Goal: Information Seeking & Learning: Find specific fact

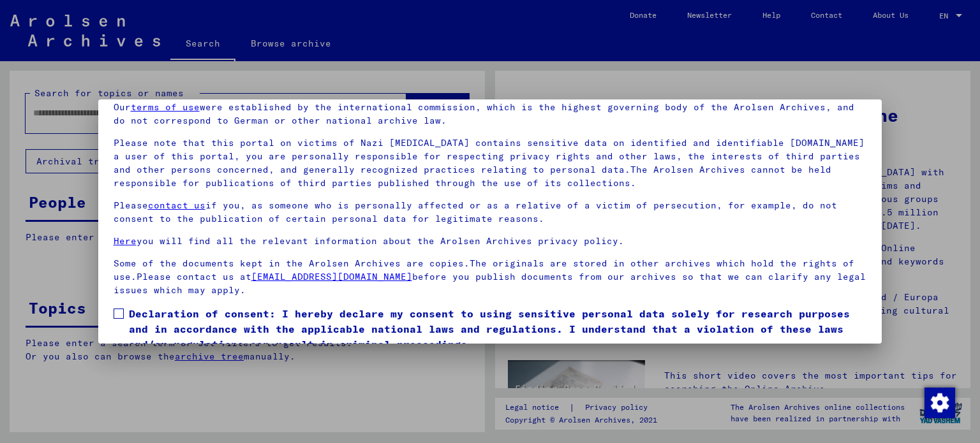
scroll to position [108, 0]
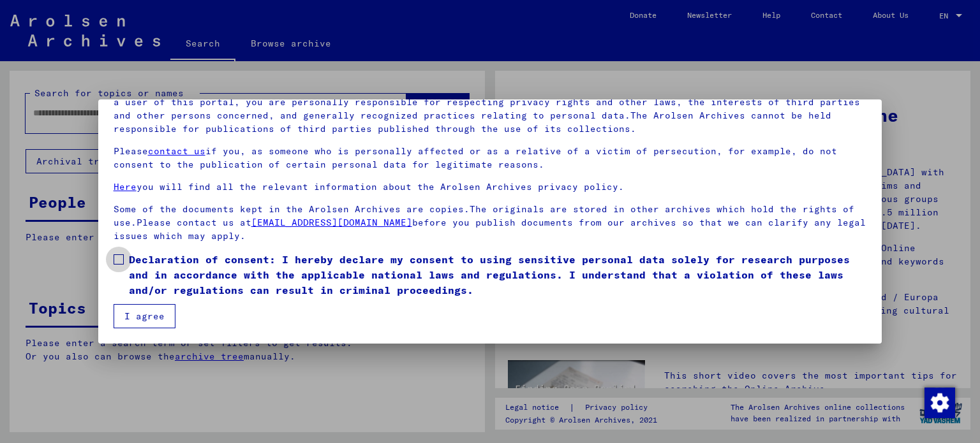
click at [119, 257] on span at bounding box center [119, 260] width 10 height 10
click at [140, 321] on button "I agree" at bounding box center [145, 316] width 62 height 24
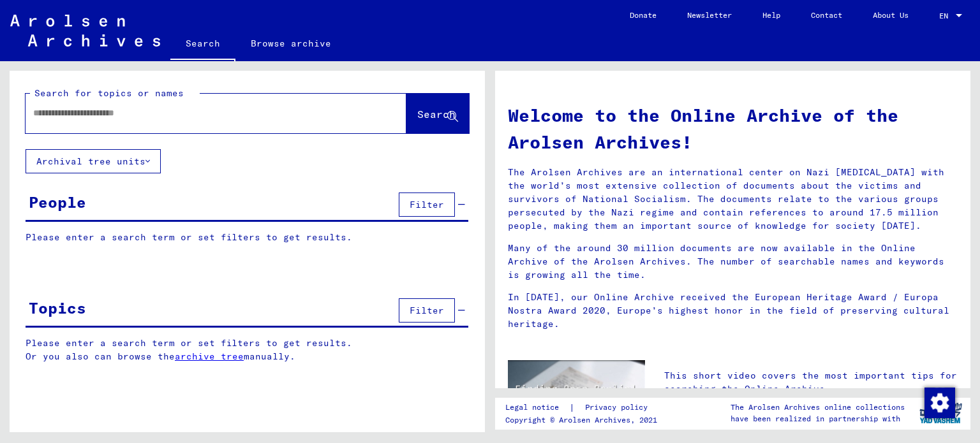
click at [132, 112] on input "text" at bounding box center [200, 113] width 335 height 13
type input "**********"
click at [434, 123] on button "Search" at bounding box center [437, 114] width 63 height 40
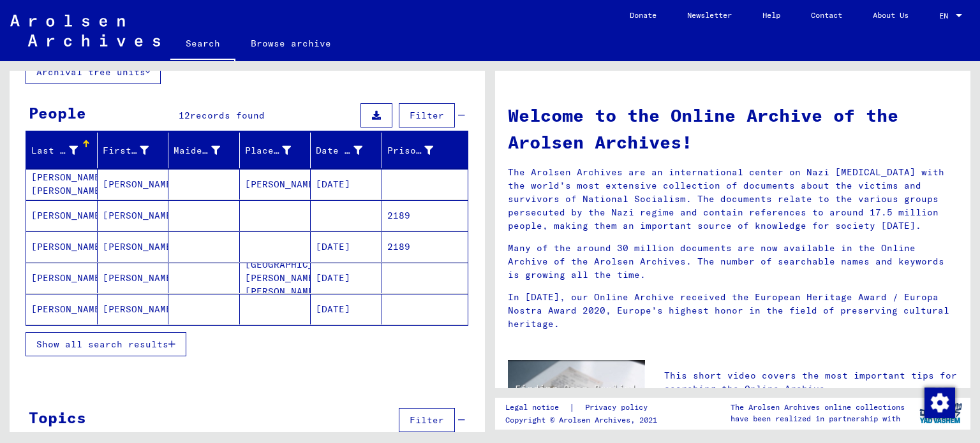
scroll to position [115, 0]
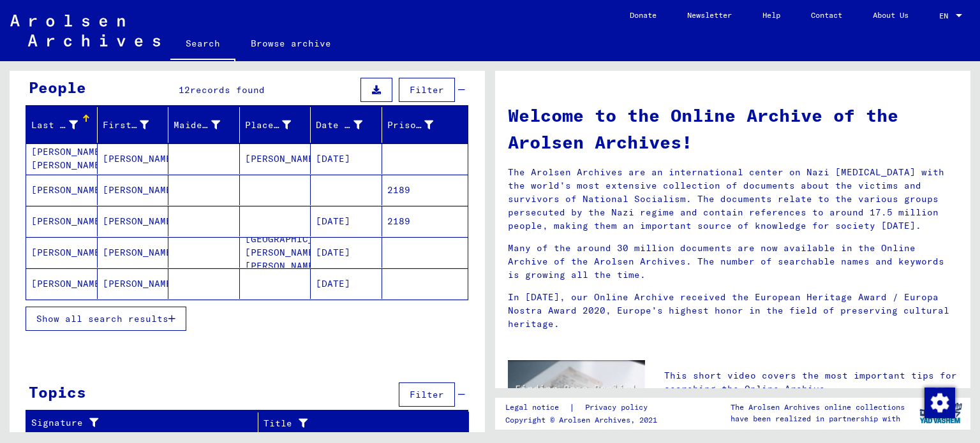
click at [139, 316] on span "Show all search results" at bounding box center [102, 318] width 132 height 11
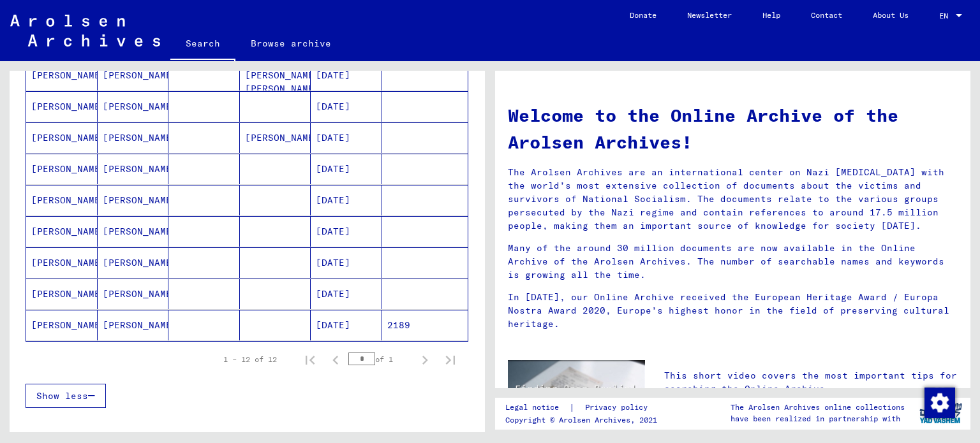
scroll to position [306, 0]
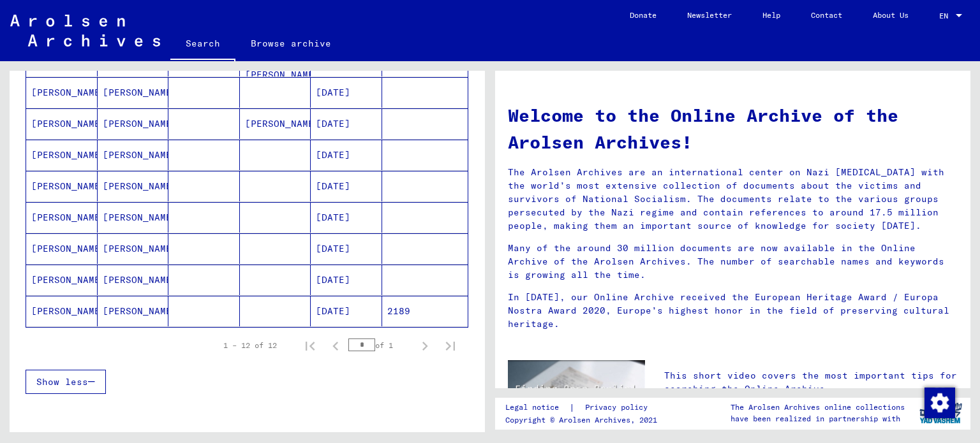
click at [64, 216] on mat-cell "[PERSON_NAME]" at bounding box center [61, 217] width 71 height 31
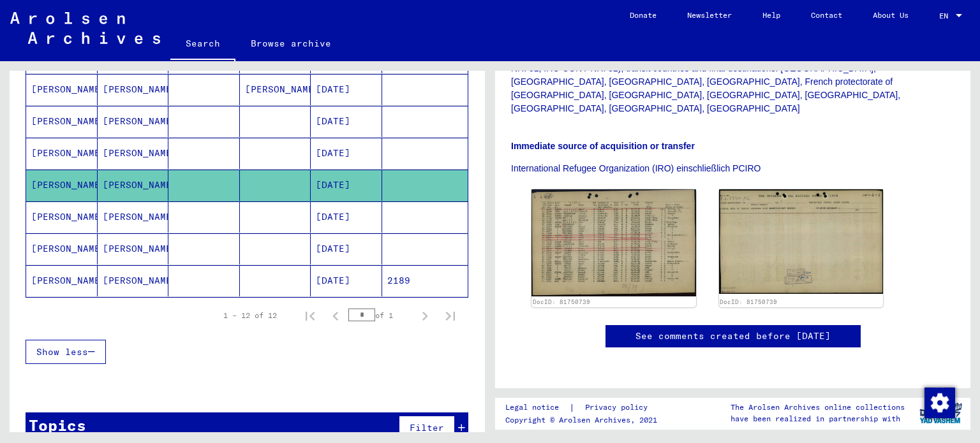
scroll to position [364, 0]
